Goal: Task Accomplishment & Management: Use online tool/utility

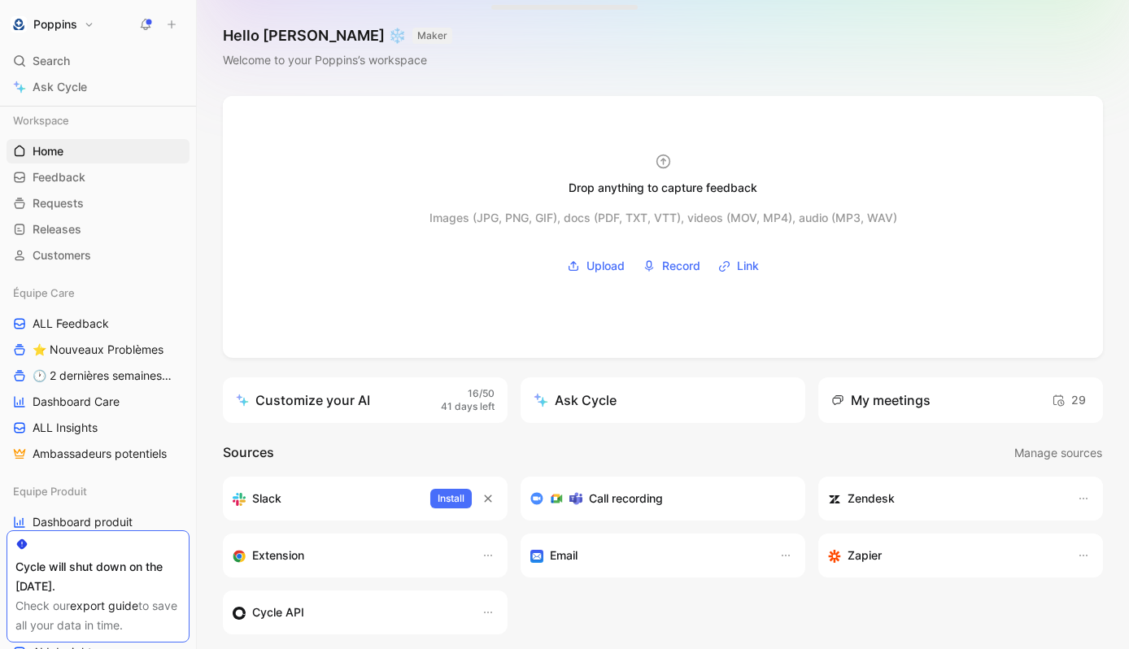
scroll to position [88, 0]
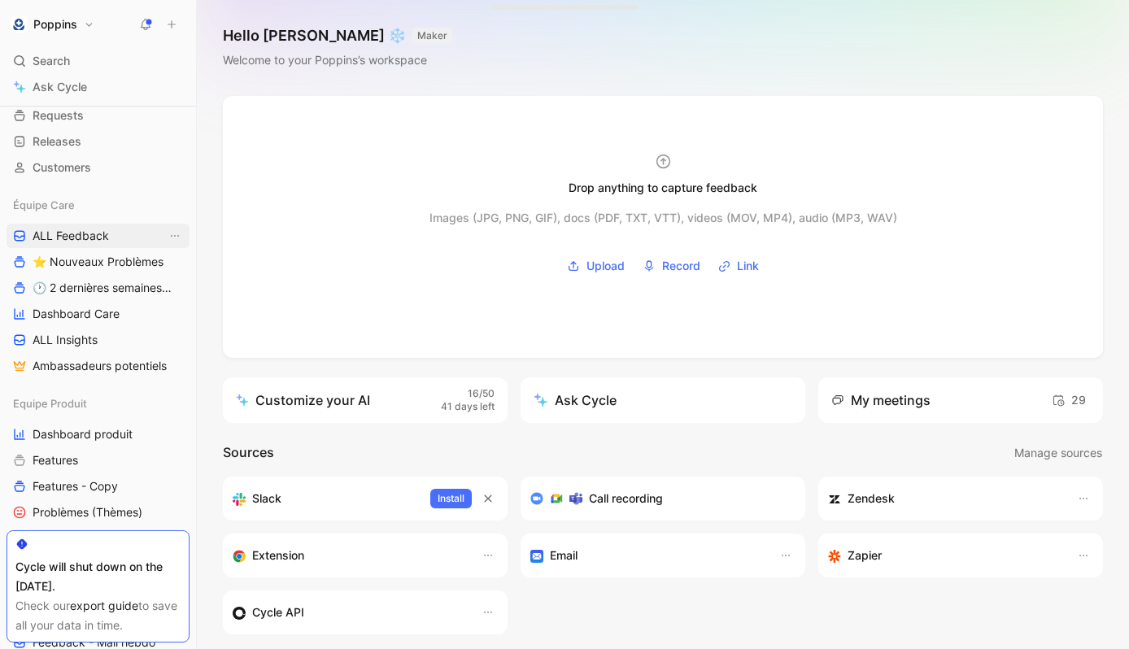
click at [107, 237] on span "ALL Feedback" at bounding box center [71, 236] width 76 height 16
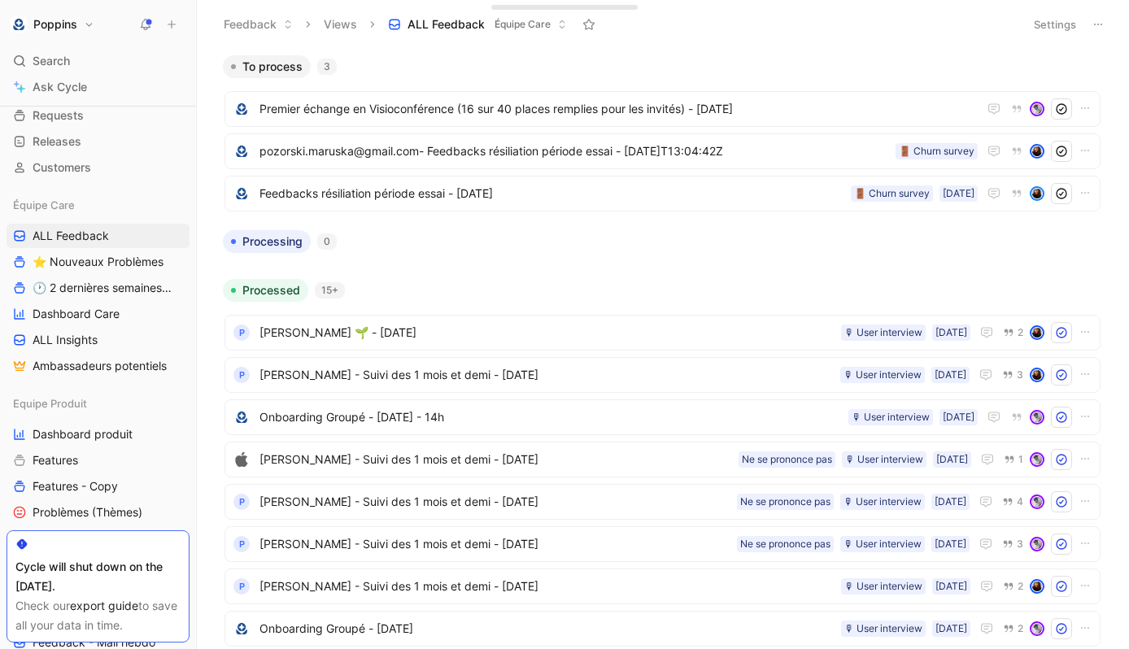
click at [1086, 77] on div "To process 3" at bounding box center [662, 66] width 892 height 23
click at [1089, 72] on button "button" at bounding box center [1094, 67] width 16 height 16
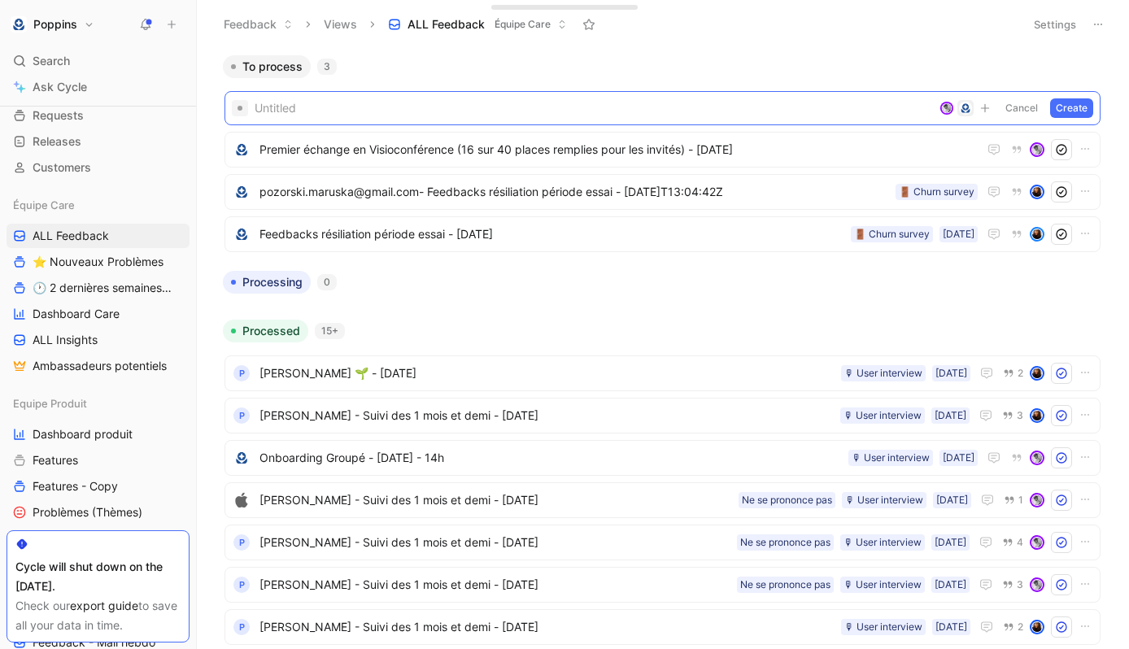
click at [386, 63] on div "To process 3" at bounding box center [662, 66] width 892 height 23
click at [341, 104] on span at bounding box center [594, 108] width 678 height 20
paste span
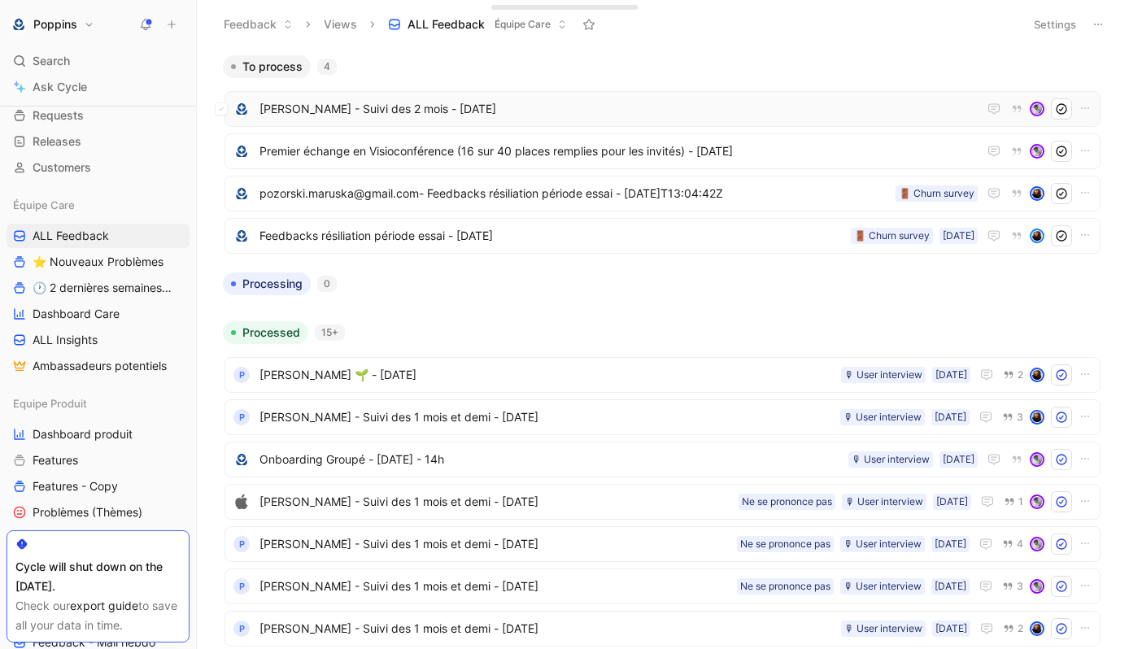
click at [403, 95] on div "[PERSON_NAME] - Suivi des 2 mois - [DATE]" at bounding box center [662, 109] width 876 height 36
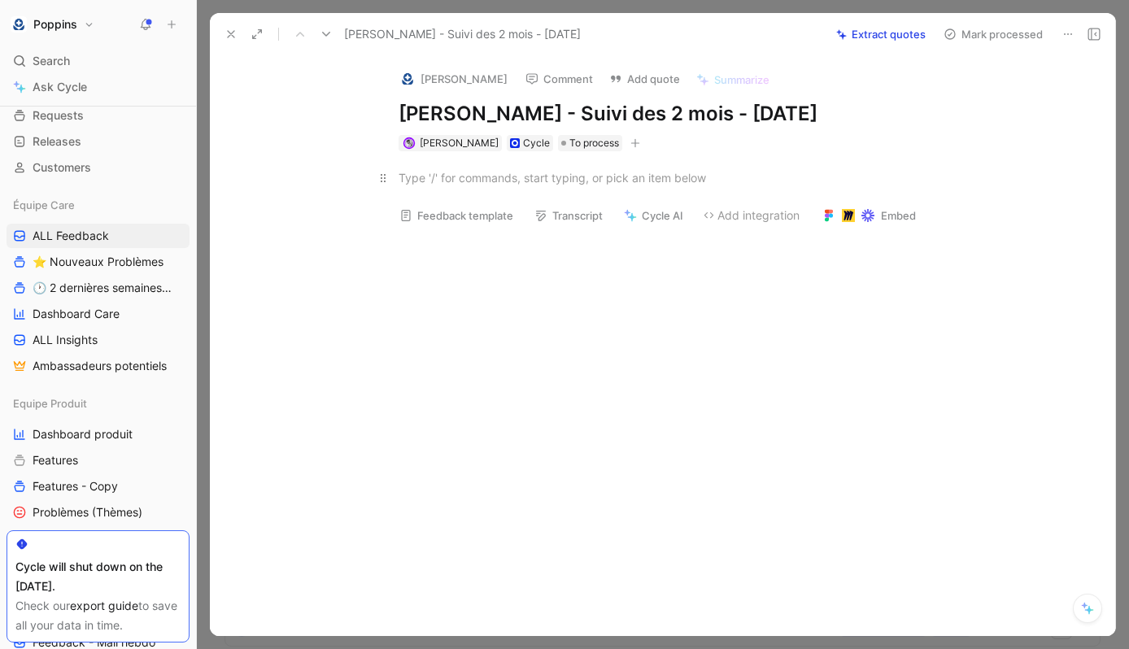
click at [468, 188] on p at bounding box center [680, 177] width 625 height 27
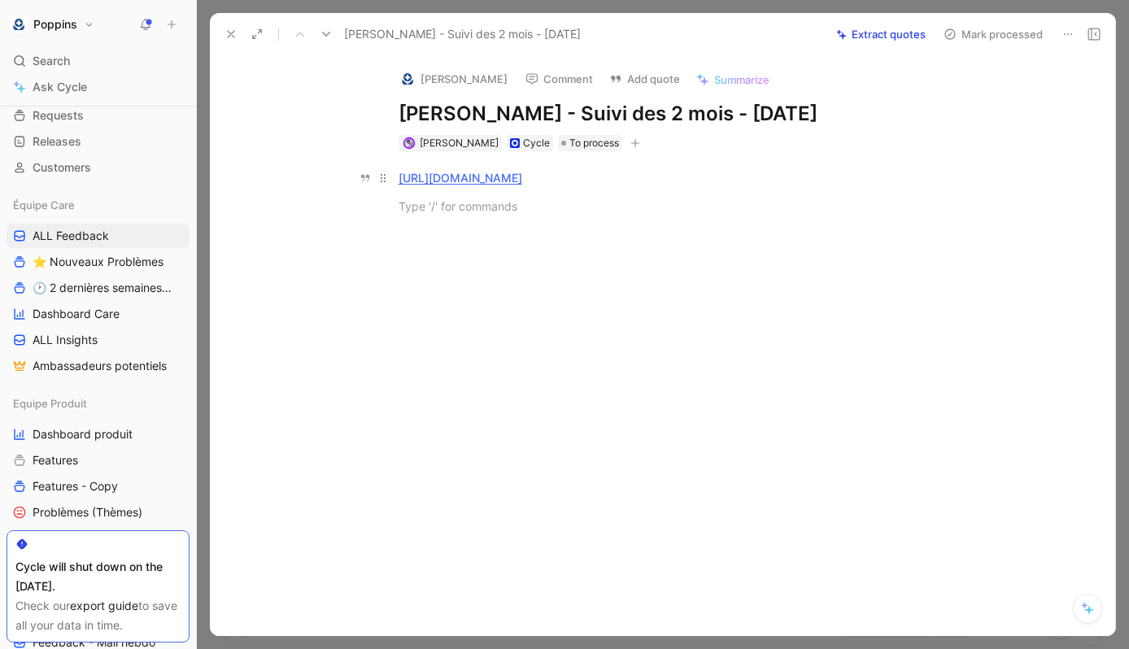
paste div
click at [420, 239] on div "abonnemnt" at bounding box center [679, 234] width 563 height 17
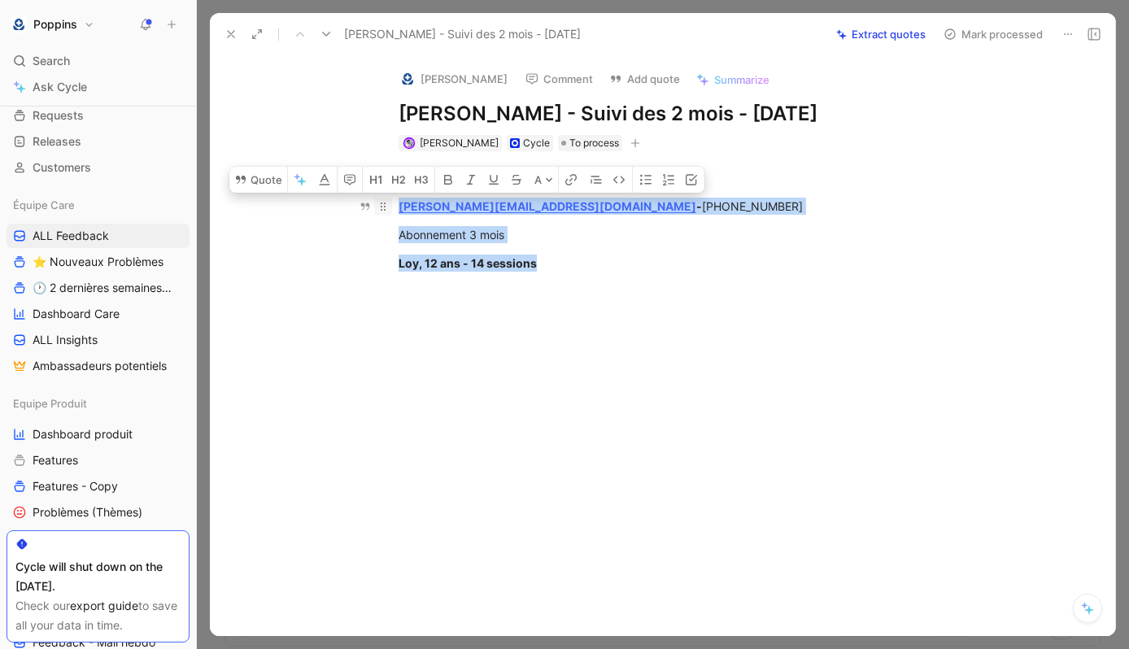
drag, startPoint x: 544, startPoint y: 259, endPoint x: 385, endPoint y: 207, distance: 167.7
click at [385, 207] on div "[URL][DOMAIN_NAME] [PERSON_NAME][EMAIL_ADDRESS][DOMAIN_NAME] - [PHONE_NUMBER] A…" at bounding box center [679, 220] width 871 height 138
click at [650, 181] on icon "button" at bounding box center [645, 179] width 13 height 13
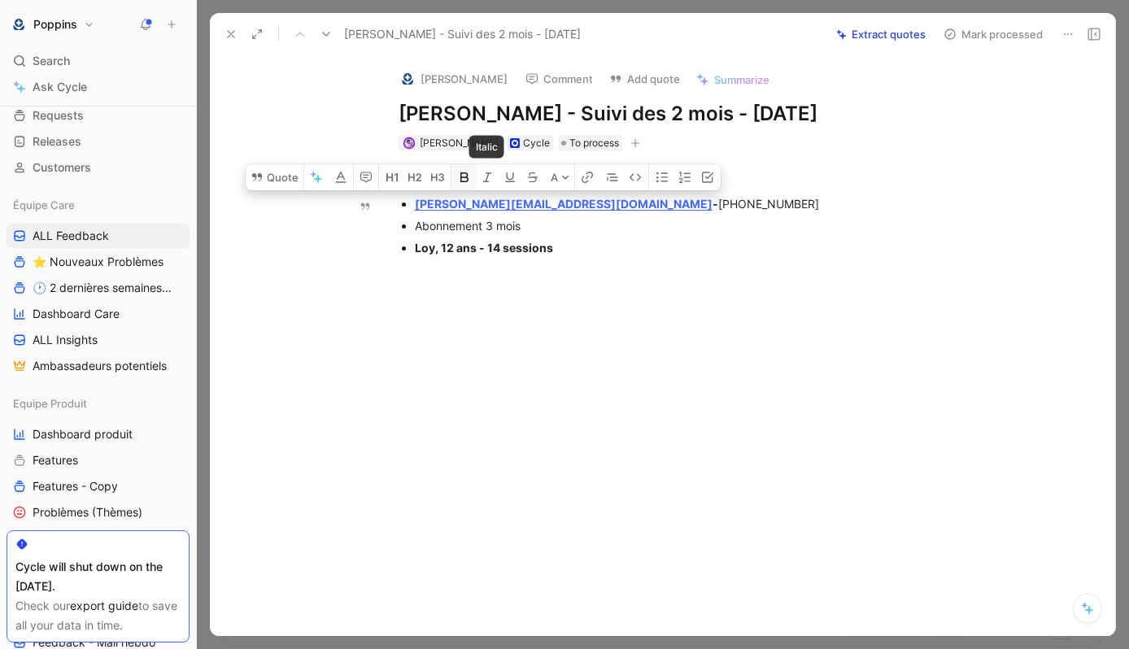
click at [472, 176] on button "button" at bounding box center [463, 177] width 24 height 26
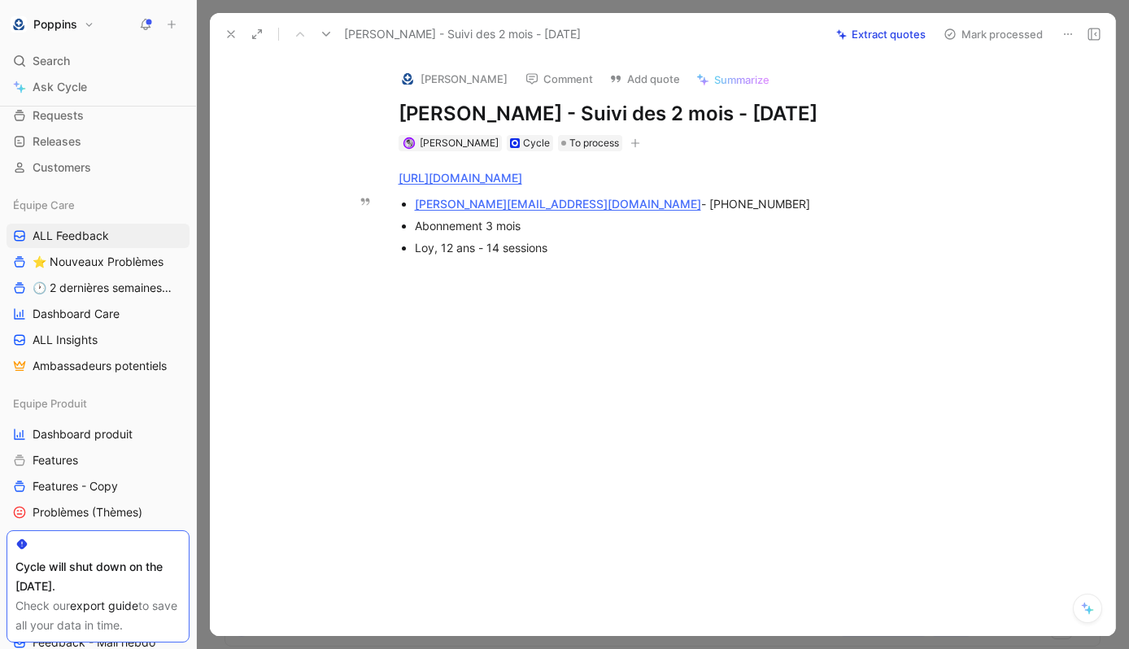
click at [594, 254] on div "Loy, 12 ans - 14 sessions" at bounding box center [688, 247] width 546 height 17
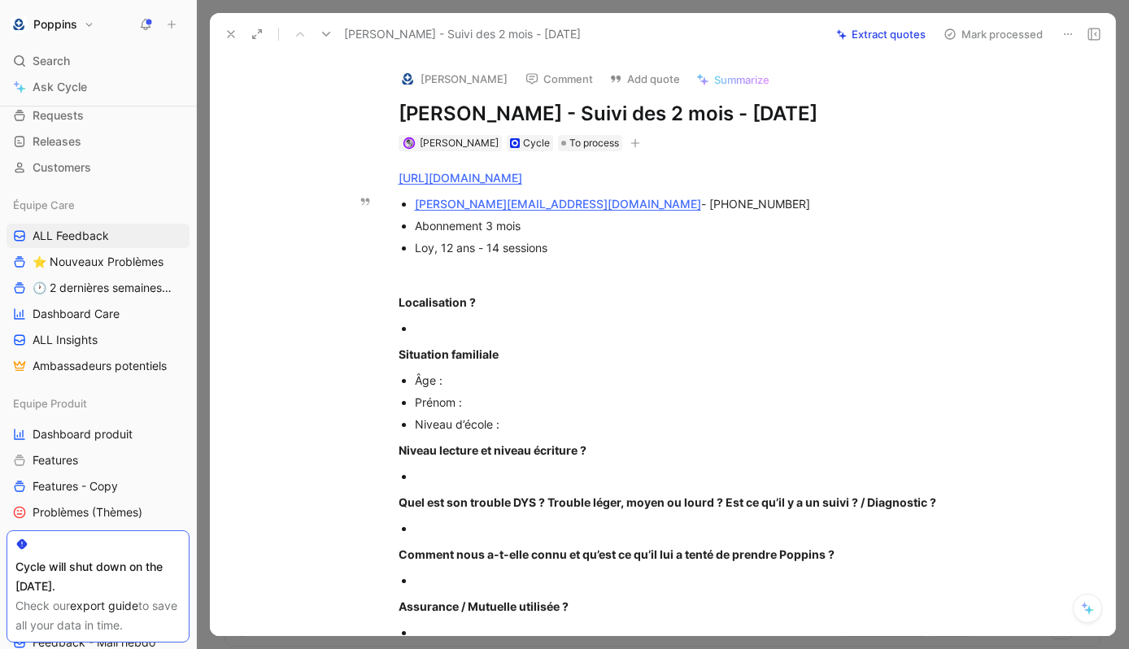
click at [434, 74] on button "[PERSON_NAME]" at bounding box center [453, 79] width 123 height 24
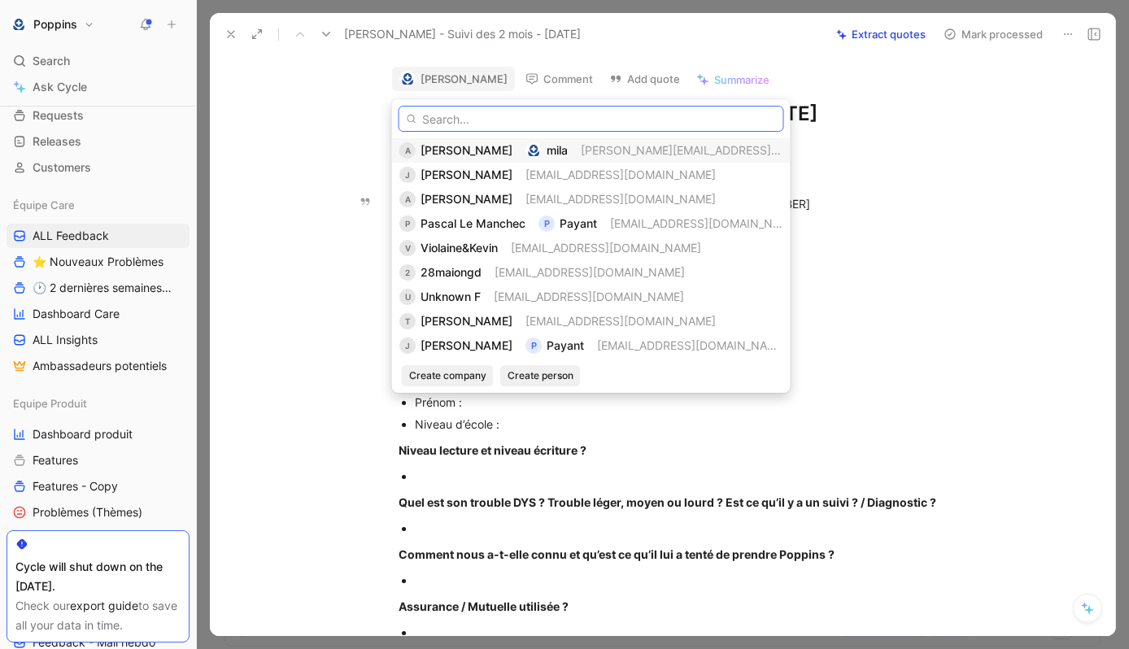
paste input "[PERSON_NAME][EMAIL_ADDRESS][DOMAIN_NAME]"
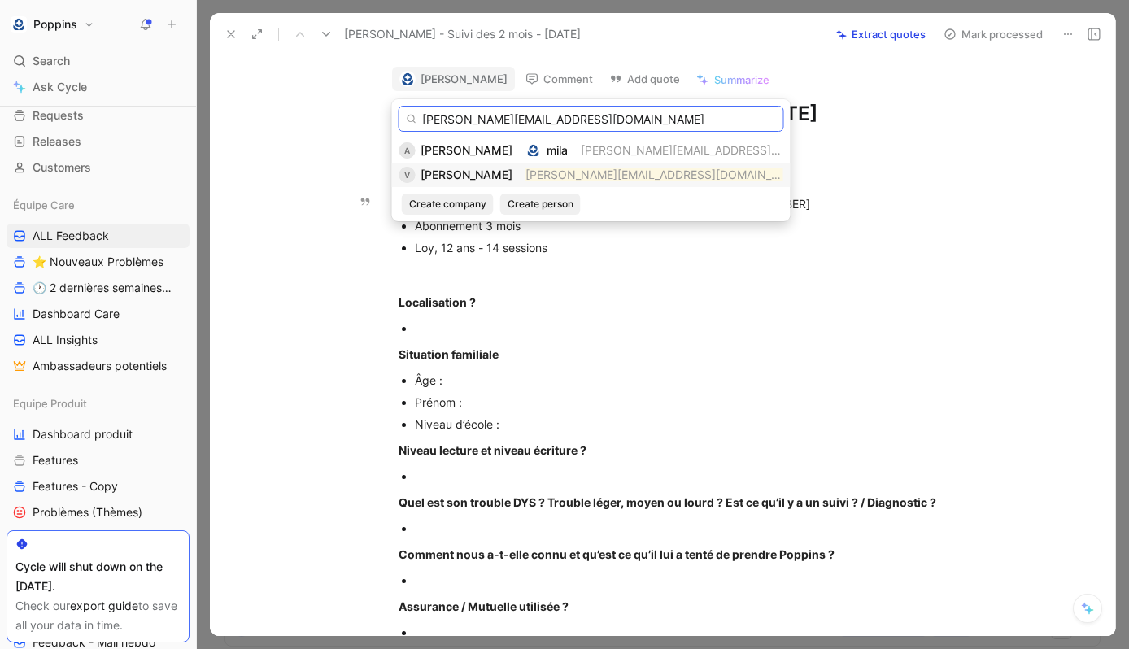
type input "[PERSON_NAME][EMAIL_ADDRESS][DOMAIN_NAME]"
click at [559, 172] on mark "[PERSON_NAME][EMAIL_ADDRESS][DOMAIN_NAME]" at bounding box center [666, 175] width 282 height 14
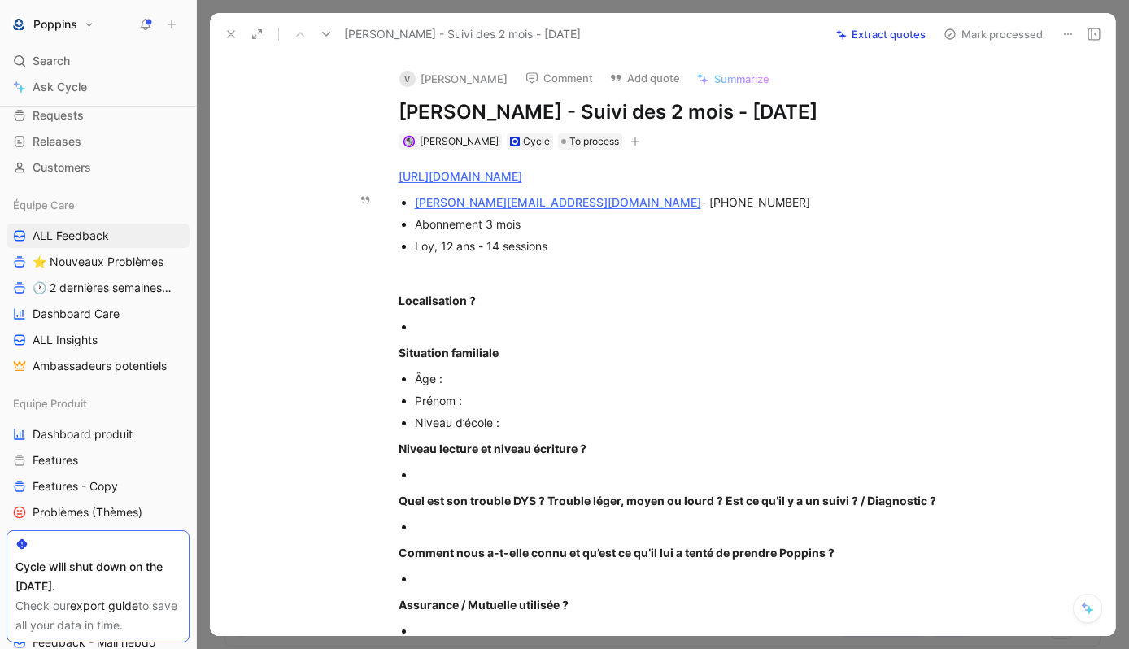
click at [239, 34] on button at bounding box center [231, 34] width 23 height 23
